Goal: Find specific page/section: Find specific page/section

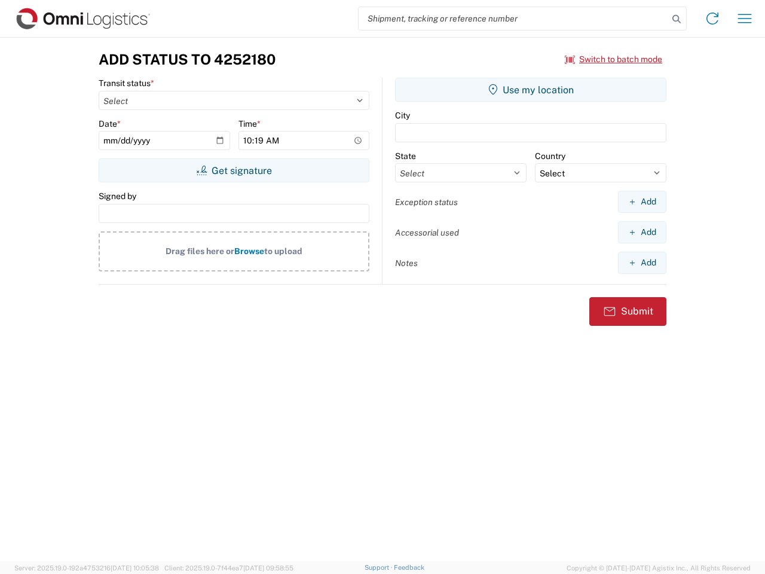
click at [514, 19] on input "search" at bounding box center [514, 18] width 310 height 23
click at [677, 19] on icon at bounding box center [676, 19] width 17 height 17
click at [713, 19] on icon at bounding box center [712, 18] width 19 height 19
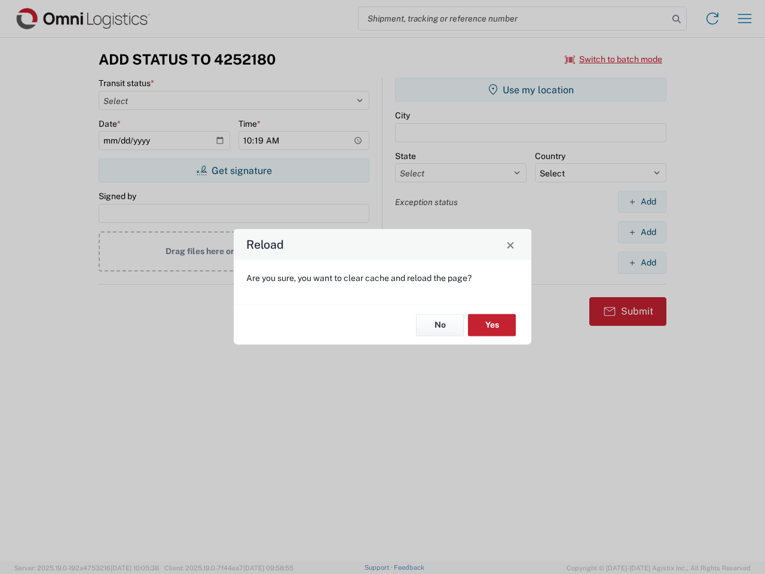
click at [745, 19] on div "Reload Are you sure, you want to clear cache and reload the page? No Yes" at bounding box center [382, 287] width 765 height 574
click at [614, 59] on div "Reload Are you sure, you want to clear cache and reload the page? No Yes" at bounding box center [382, 287] width 765 height 574
click at [234, 170] on div "Reload Are you sure, you want to clear cache and reload the page? No Yes" at bounding box center [382, 287] width 765 height 574
click at [531, 90] on div "Reload Are you sure, you want to clear cache and reload the page? No Yes" at bounding box center [382, 287] width 765 height 574
click at [642, 201] on div "Reload Are you sure, you want to clear cache and reload the page? No Yes" at bounding box center [382, 287] width 765 height 574
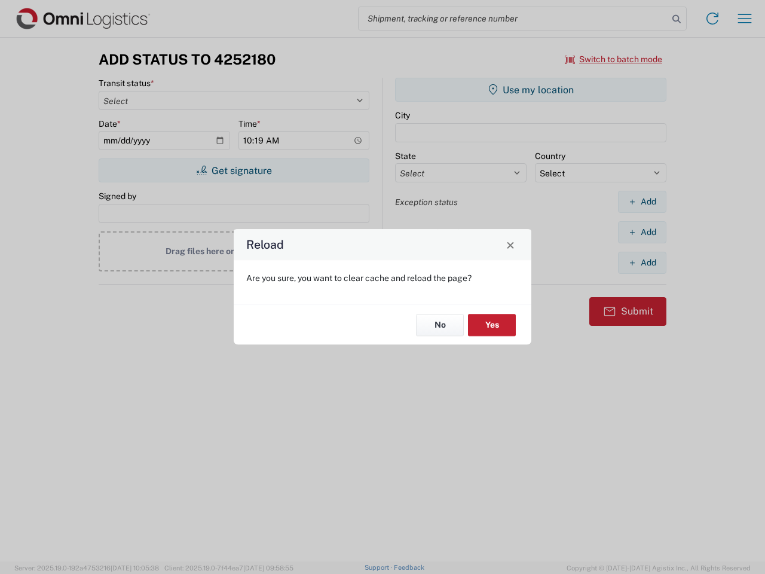
click at [642, 232] on div "Reload Are you sure, you want to clear cache and reload the page? No Yes" at bounding box center [382, 287] width 765 height 574
click at [642, 262] on div "Reload Are you sure, you want to clear cache and reload the page? No Yes" at bounding box center [382, 287] width 765 height 574
